Goal: Transaction & Acquisition: Subscribe to service/newsletter

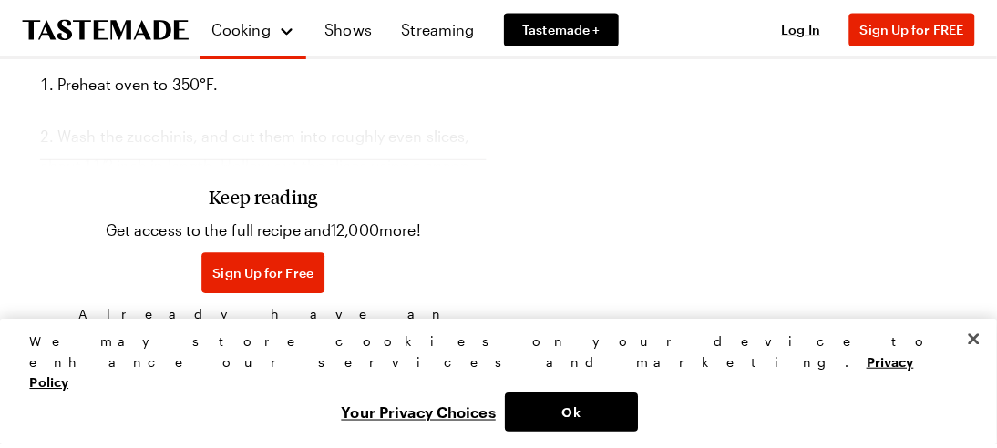
scroll to position [1123, 0]
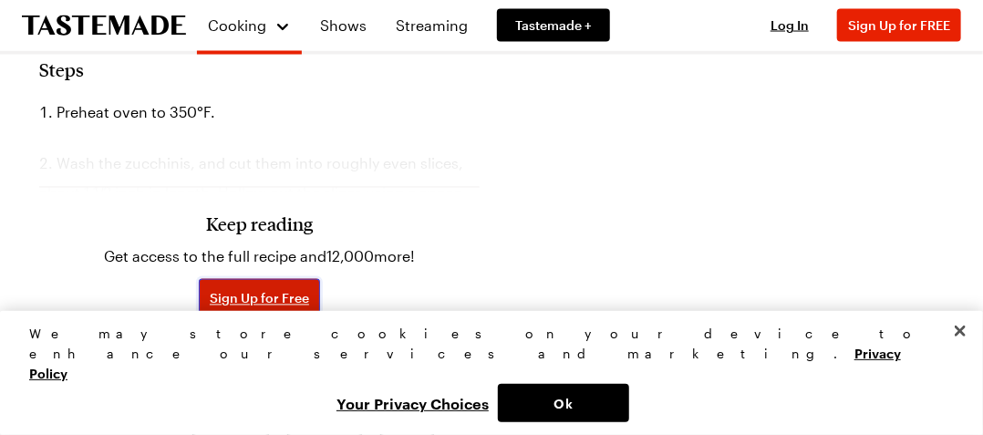
click at [268, 294] on span "Sign Up for Free" at bounding box center [259, 299] width 99 height 18
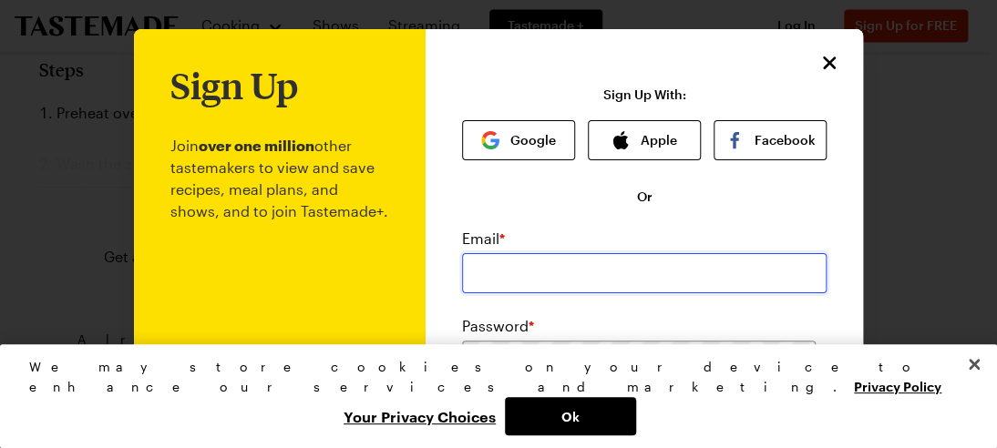
click at [481, 272] on input "email" at bounding box center [644, 273] width 365 height 40
type input "juliesakal@yahoo.com"
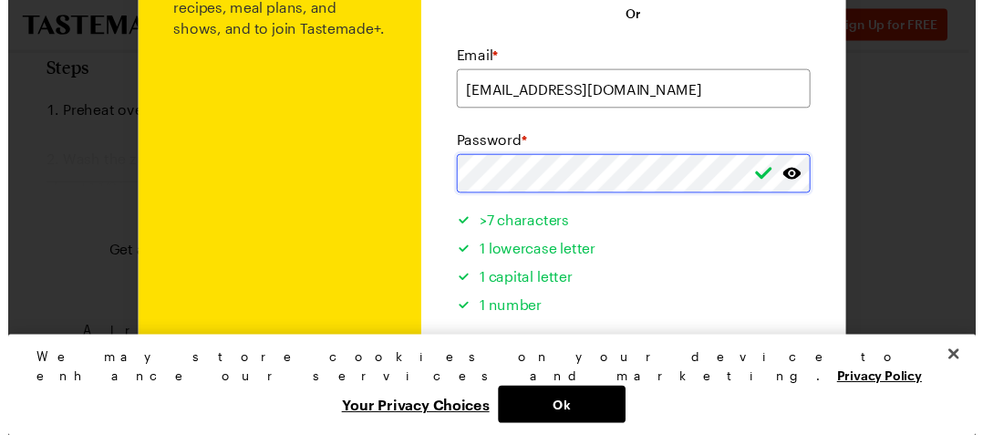
scroll to position [365, 0]
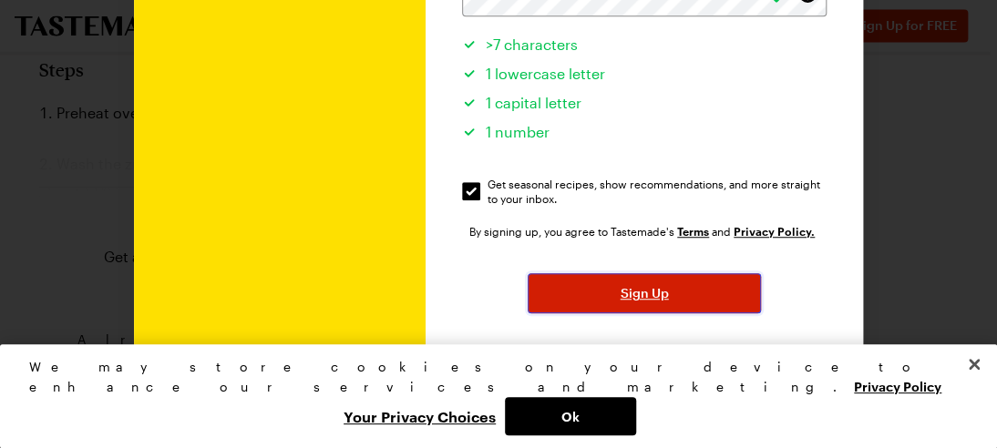
click at [642, 293] on span "Sign Up" at bounding box center [645, 293] width 48 height 18
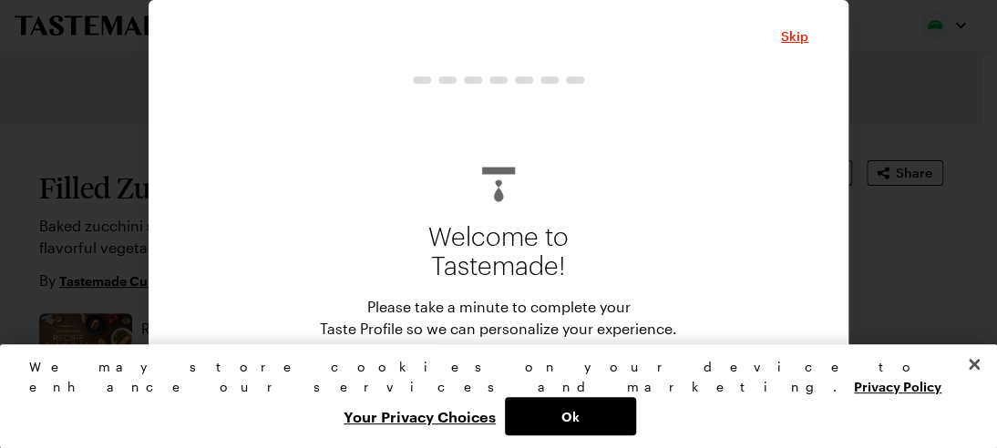
type textarea "x"
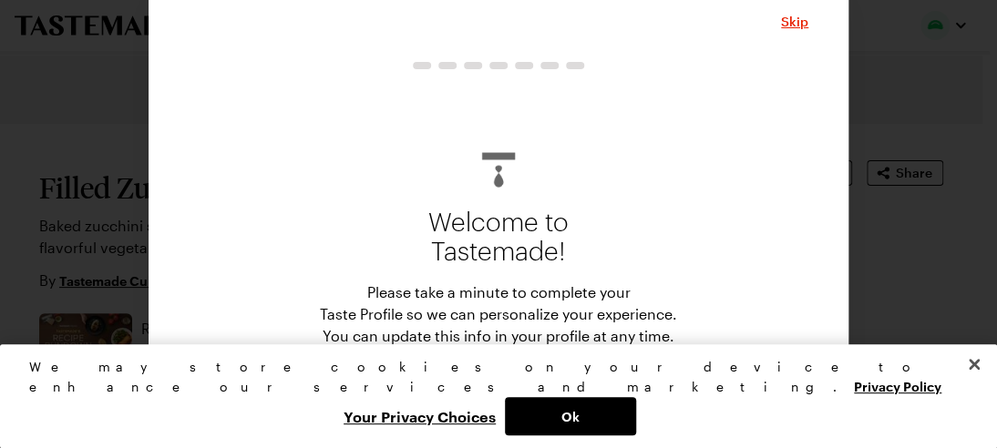
scroll to position [47, 0]
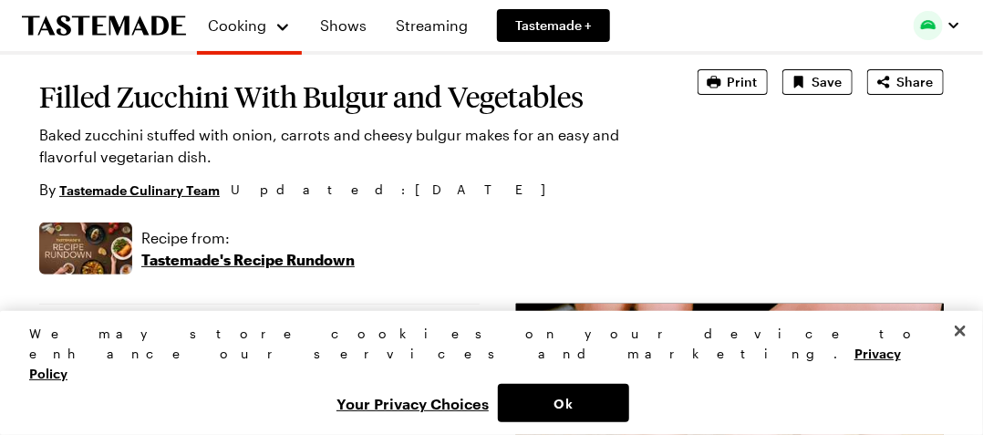
type textarea "x"
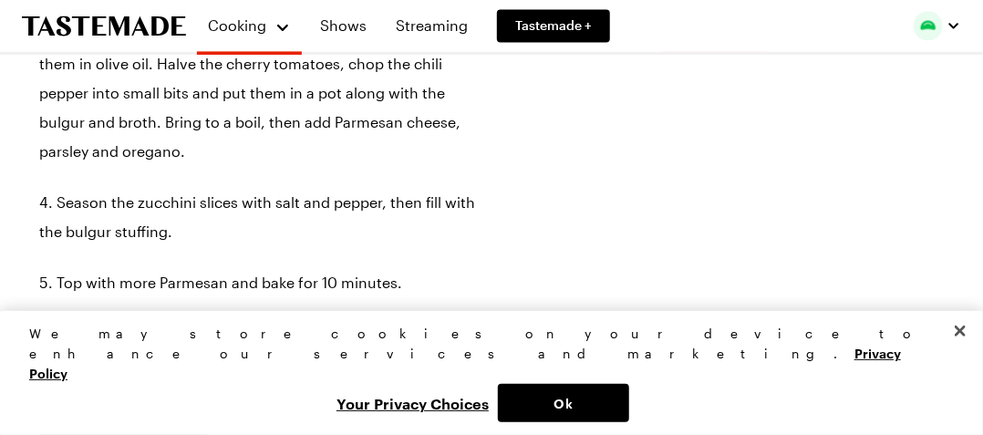
scroll to position [1419, 0]
